Goal: Task Accomplishment & Management: Complete application form

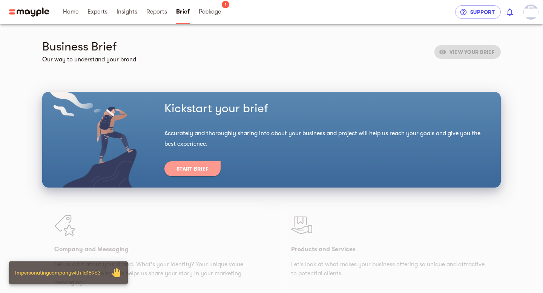
click at [205, 175] on button "Start Brief" at bounding box center [192, 168] width 56 height 15
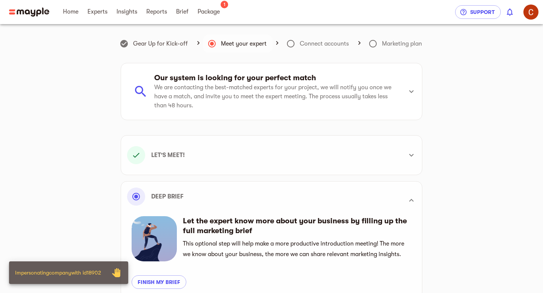
scroll to position [214, 0]
click at [183, 14] on span "Brief" at bounding box center [182, 11] width 12 height 9
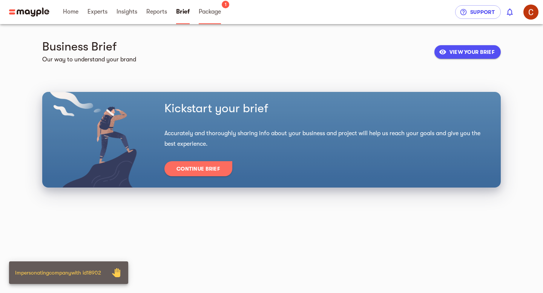
click at [206, 13] on span "Package" at bounding box center [210, 11] width 22 height 9
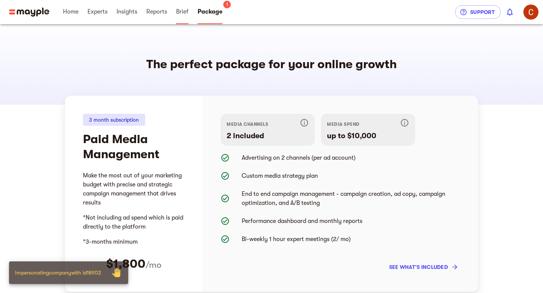
click at [180, 15] on span "Brief" at bounding box center [182, 11] width 12 height 9
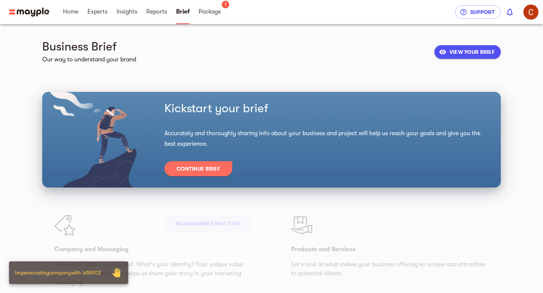
click at [213, 175] on button "Continue Brief" at bounding box center [198, 168] width 68 height 15
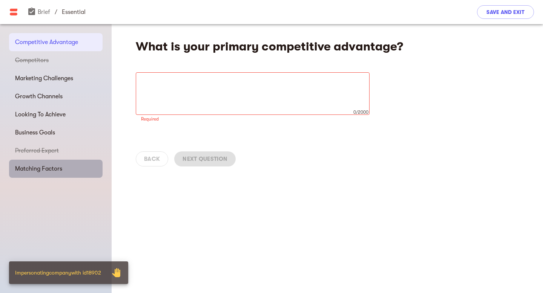
click at [51, 166] on span "Matching Factors" at bounding box center [55, 168] width 81 height 9
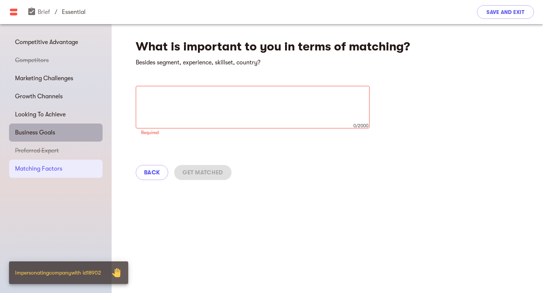
click at [53, 135] on span "Business Goals" at bounding box center [55, 132] width 81 height 9
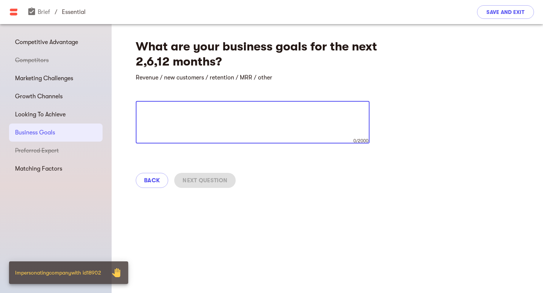
click at [160, 115] on textarea at bounding box center [252, 122] width 223 height 29
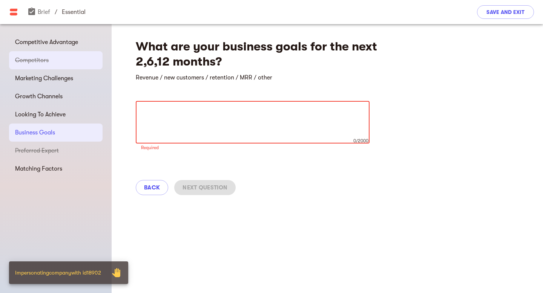
click at [49, 57] on span "Competitors" at bounding box center [55, 60] width 81 height 9
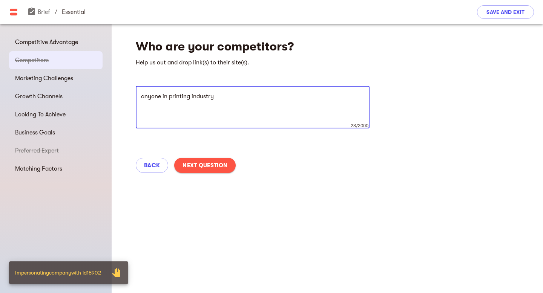
click at [234, 102] on textarea "anyone in printing industry" at bounding box center [252, 107] width 223 height 29
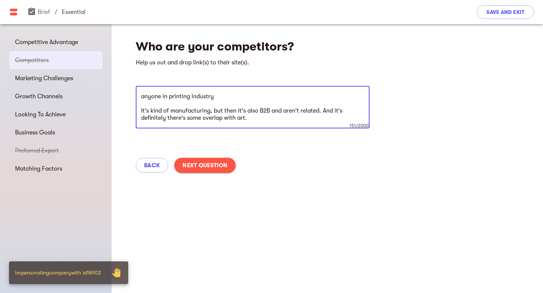
drag, startPoint x: 169, startPoint y: 97, endPoint x: 129, endPoint y: 94, distance: 40.1
click at [129, 94] on div "Who are your competitors? Help us out and drop link(s) to their site(s). anyone…" at bounding box center [328, 103] width 432 height 159
drag, startPoint x: 186, startPoint y: 97, endPoint x: 202, endPoint y: 97, distance: 16.6
click at [186, 97] on textarea "Printing industry It's kind of manufacturing, but then it's also B2B and aren't…" at bounding box center [252, 107] width 223 height 29
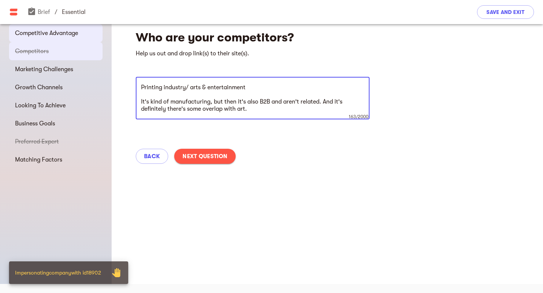
type textarea "Printing industry/ arts & entertainment It's kind of manufacturing, but then it…"
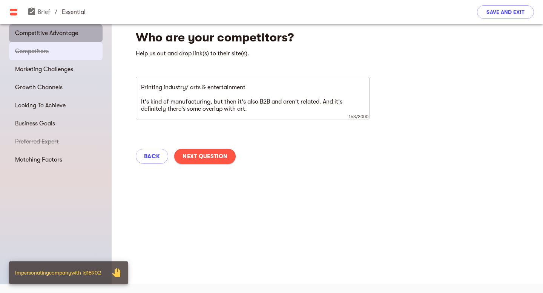
click at [46, 33] on span "Competitive Advantage" at bounding box center [55, 33] width 81 height 9
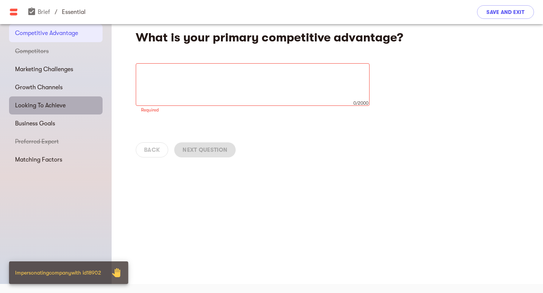
click at [37, 106] on span "Looking To Achieve" at bounding box center [55, 105] width 81 height 9
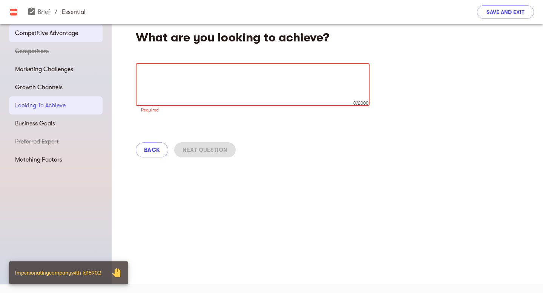
click at [58, 34] on span "Competitive Advantage" at bounding box center [55, 33] width 81 height 9
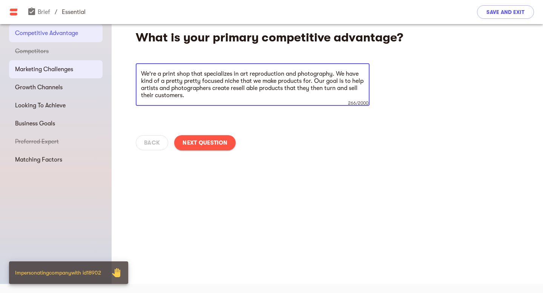
type textarea "We're a print shop that specializes in art reproduction and photography. We hav…"
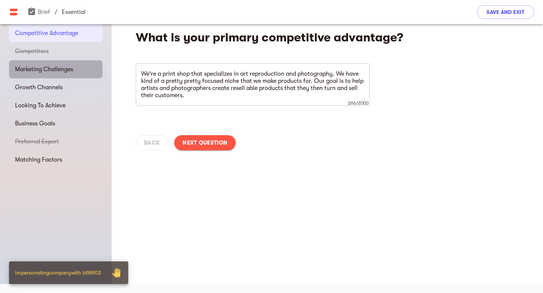
click at [45, 71] on span "Marketing Challenges" at bounding box center [55, 69] width 81 height 9
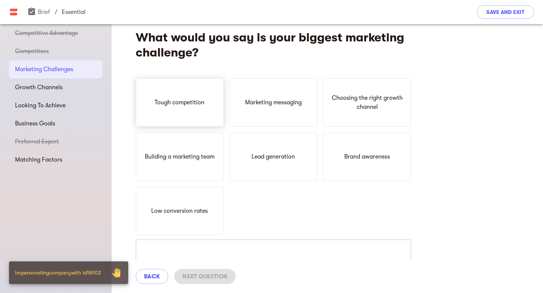
click at [184, 99] on p "Tough competition" at bounding box center [180, 102] width 50 height 9
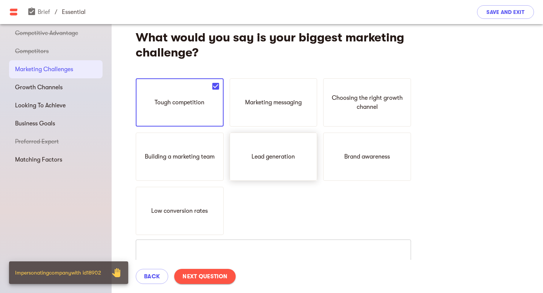
click at [289, 154] on p "Lead generation" at bounding box center [273, 156] width 43 height 9
drag, startPoint x: 382, startPoint y: 147, endPoint x: 364, endPoint y: 136, distance: 21.7
click at [382, 147] on div "Brand awareness" at bounding box center [367, 157] width 88 height 48
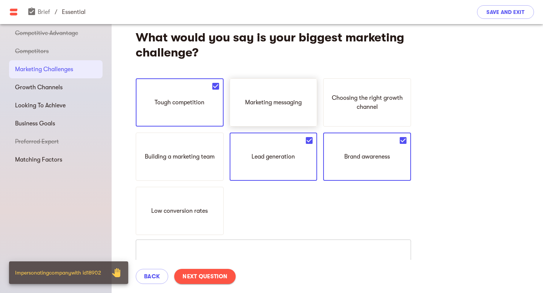
click at [266, 89] on div "Marketing messaging" at bounding box center [274, 102] width 88 height 48
drag, startPoint x: 182, startPoint y: 186, endPoint x: 185, endPoint y: 192, distance: 6.6
click at [182, 187] on div "Tough competition Marketing messaging Choosing the right growth channel Buildin…" at bounding box center [273, 156] width 275 height 157
drag, startPoint x: 200, startPoint y: 217, endPoint x: 201, endPoint y: 223, distance: 6.1
click at [201, 217] on div "Low conversion rates" at bounding box center [180, 211] width 88 height 48
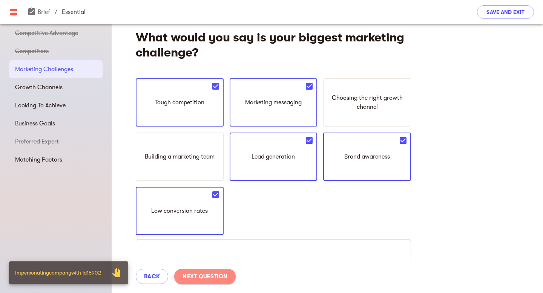
drag, startPoint x: 206, startPoint y: 281, endPoint x: 205, endPoint y: 275, distance: 6.0
click at [206, 281] on span "Next Question" at bounding box center [205, 276] width 45 height 9
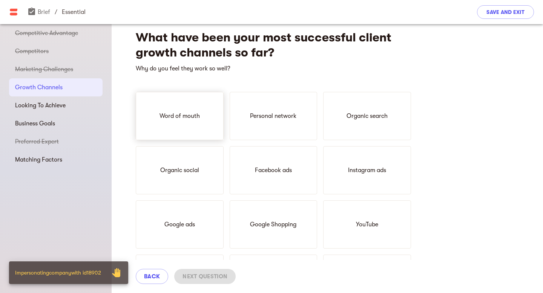
click at [170, 107] on div "Word of mouth" at bounding box center [180, 116] width 88 height 48
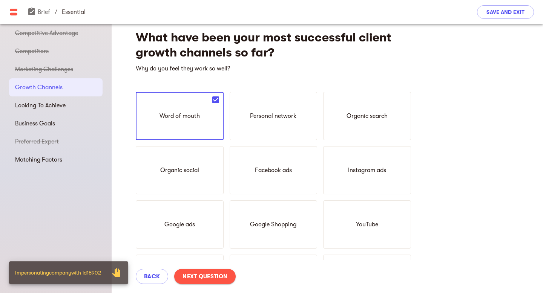
drag, startPoint x: 407, startPoint y: 124, endPoint x: 399, endPoint y: 126, distance: 7.4
click at [407, 124] on div "Organic search" at bounding box center [367, 116] width 88 height 48
click at [168, 175] on p "Organic social" at bounding box center [179, 170] width 39 height 9
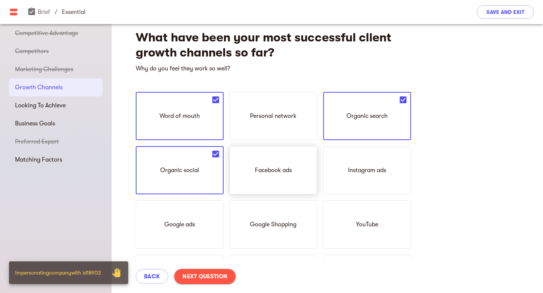
click at [300, 172] on div "Facebook ads" at bounding box center [274, 170] width 88 height 48
drag, startPoint x: 398, startPoint y: 175, endPoint x: 281, endPoint y: 136, distance: 123.1
click at [398, 175] on div "Instagram ads" at bounding box center [367, 170] width 88 height 48
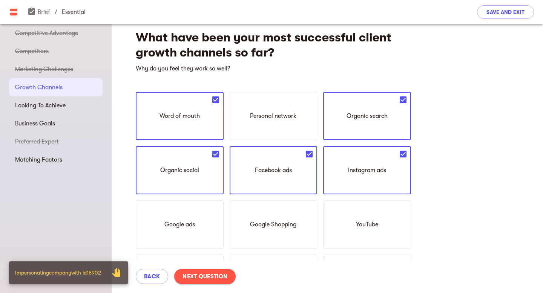
drag, startPoint x: 238, startPoint y: 122, endPoint x: 252, endPoint y: 199, distance: 78.2
click at [238, 122] on div "Personal network" at bounding box center [274, 116] width 88 height 48
drag, startPoint x: 279, startPoint y: 232, endPoint x: 249, endPoint y: 198, distance: 45.2
click at [278, 231] on div "Google Shopping" at bounding box center [274, 225] width 88 height 48
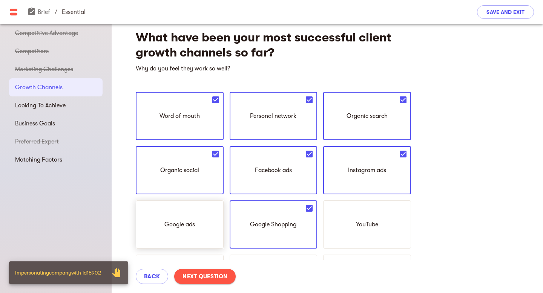
drag, startPoint x: 200, startPoint y: 220, endPoint x: 196, endPoint y: 218, distance: 4.4
click at [199, 219] on div "Google ads" at bounding box center [180, 225] width 88 height 48
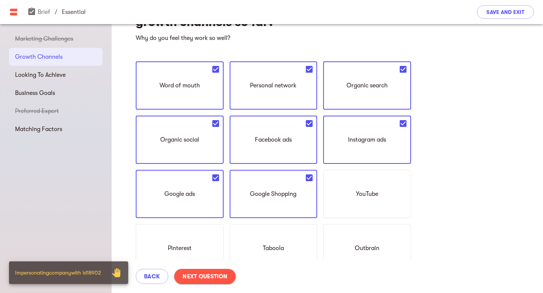
scroll to position [48, 0]
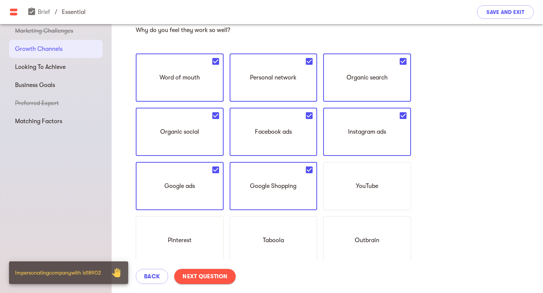
click at [215, 276] on span "Next Question" at bounding box center [205, 276] width 45 height 9
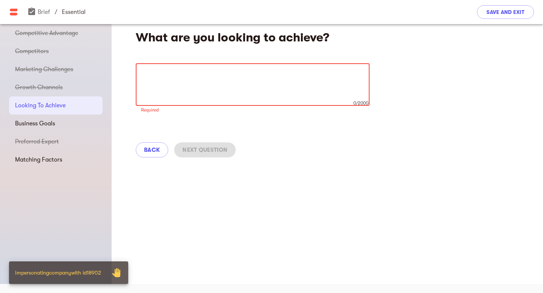
paste textarea "That being said, a lot of the constraints that we're finding recently that I'm …"
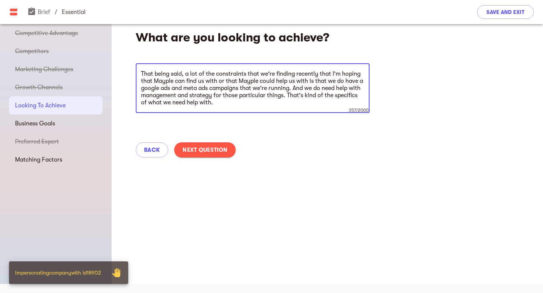
drag, startPoint x: 330, startPoint y: 82, endPoint x: 131, endPoint y: 71, distance: 199.9
click at [131, 71] on div "What are you looking to achieve? That being said, a lot of the constraints that…" at bounding box center [328, 91] width 432 height 152
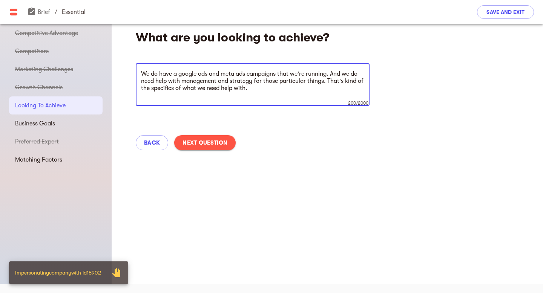
type textarea "We do have a google ads and meta ads campaigns that we're running. And we do ne…"
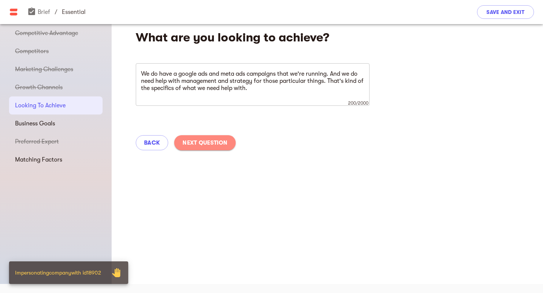
click at [232, 140] on button "Next Question" at bounding box center [204, 142] width 61 height 15
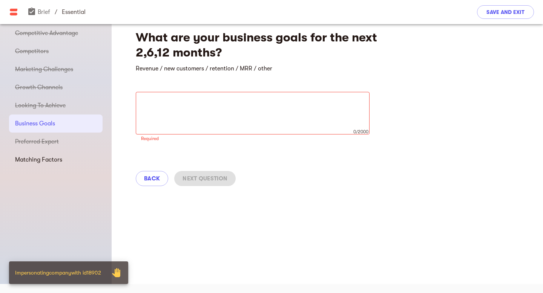
click at [181, 109] on textarea at bounding box center [252, 113] width 223 height 29
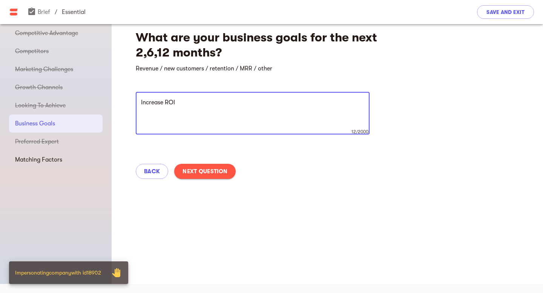
type textarea "Increase ROI"
click at [203, 169] on span "Next Question" at bounding box center [205, 171] width 45 height 9
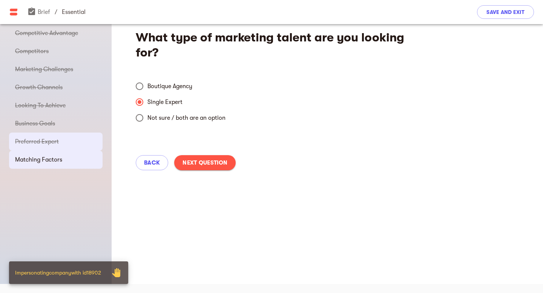
drag, startPoint x: 69, startPoint y: 162, endPoint x: 104, endPoint y: 152, distance: 35.6
click at [70, 162] on span "Matching Factors" at bounding box center [55, 159] width 81 height 9
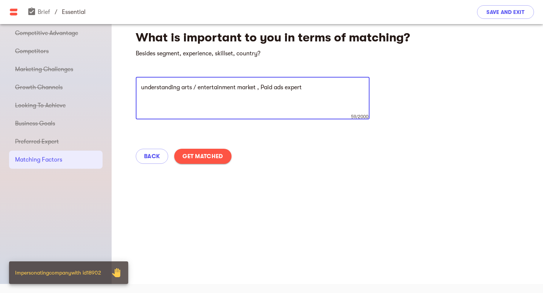
type textarea "understanding arts / entertainment market , Paid ads expert"
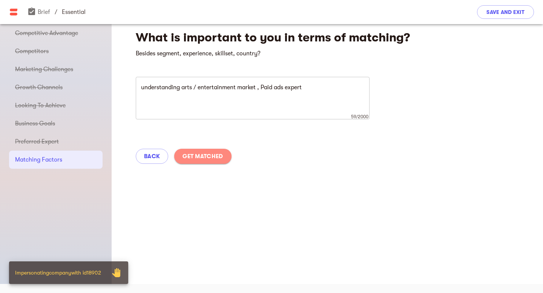
click at [206, 158] on span "Get Matched" at bounding box center [203, 156] width 40 height 9
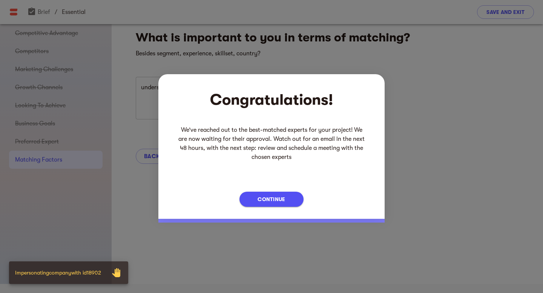
click at [273, 192] on div "Continue" at bounding box center [271, 202] width 226 height 33
click at [284, 199] on span "Continue" at bounding box center [272, 199] width 28 height 9
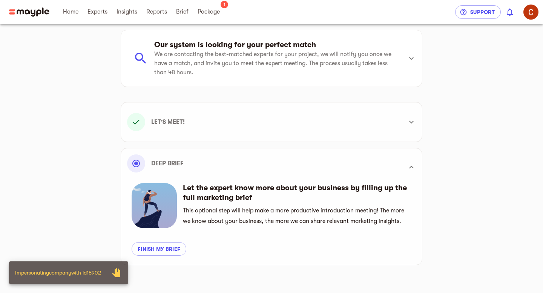
scroll to position [37, 0]
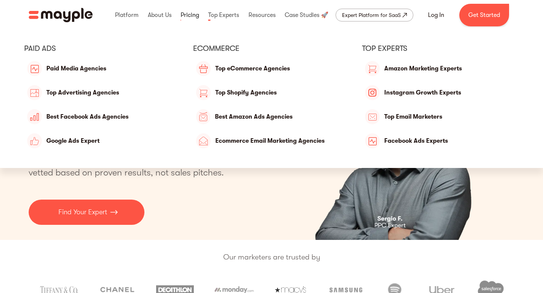
click at [192, 14] on link at bounding box center [190, 15] width 22 height 24
